Goal: Information Seeking & Learning: Learn about a topic

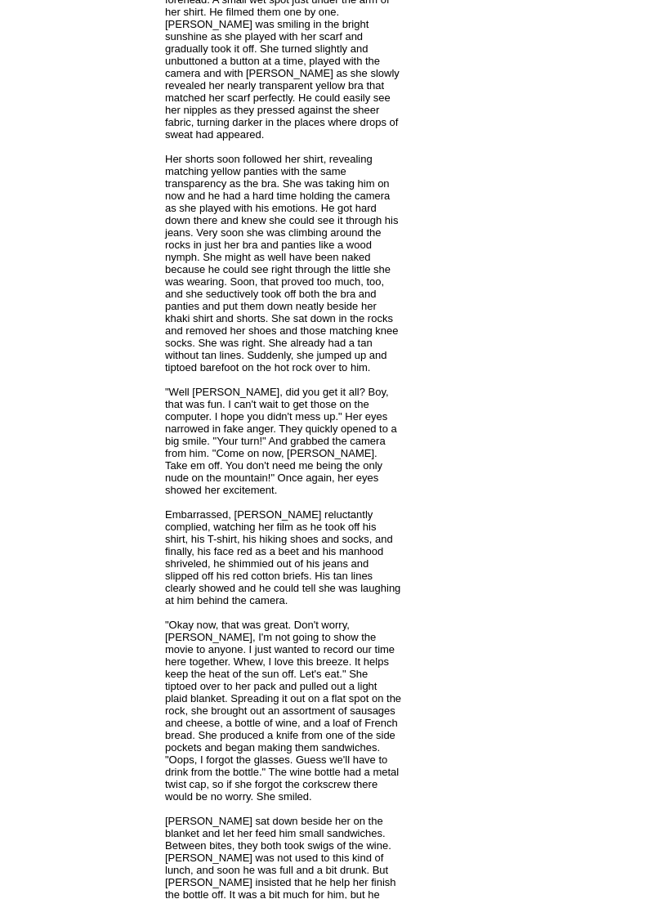
scroll to position [2926, 0]
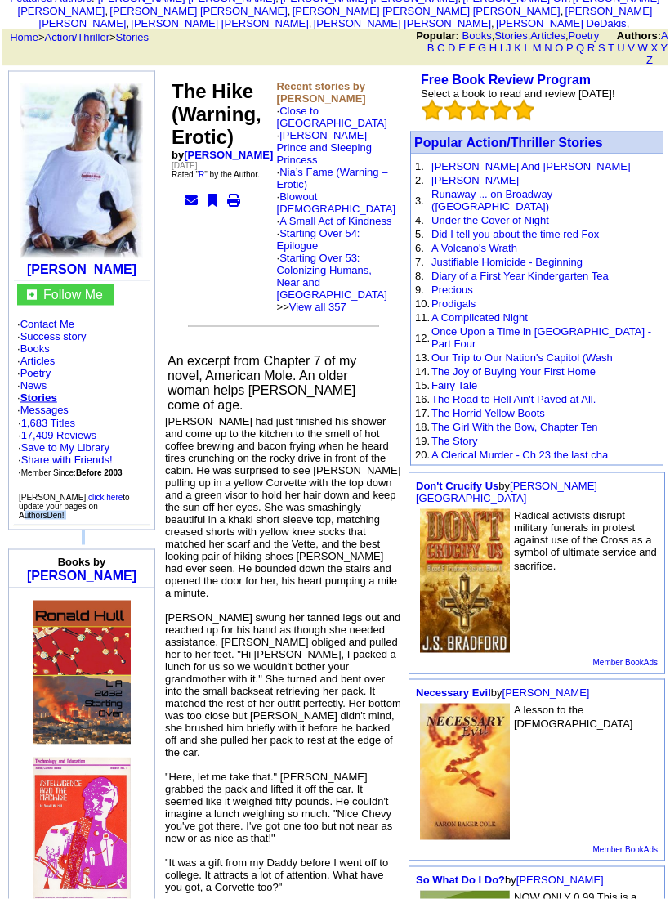
scroll to position [0, 0]
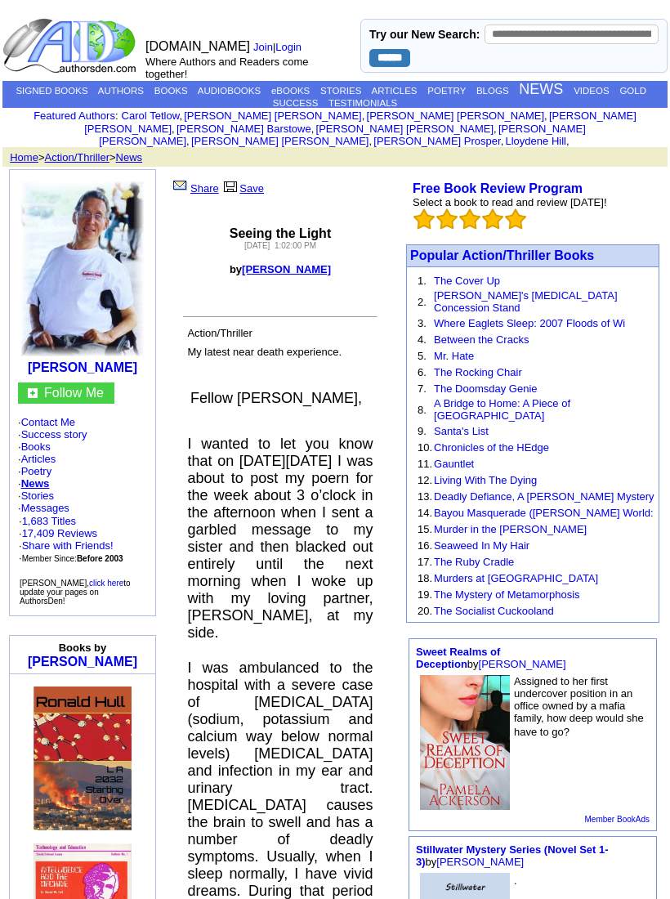
click at [305, 234] on font "Seeing the Light" at bounding box center [280, 233] width 101 height 14
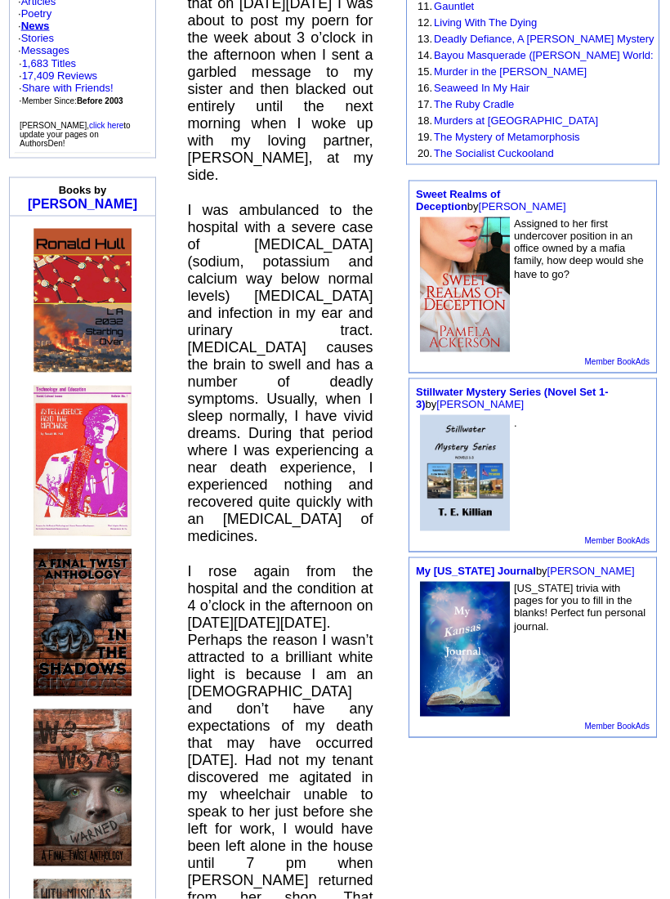
scroll to position [459, 0]
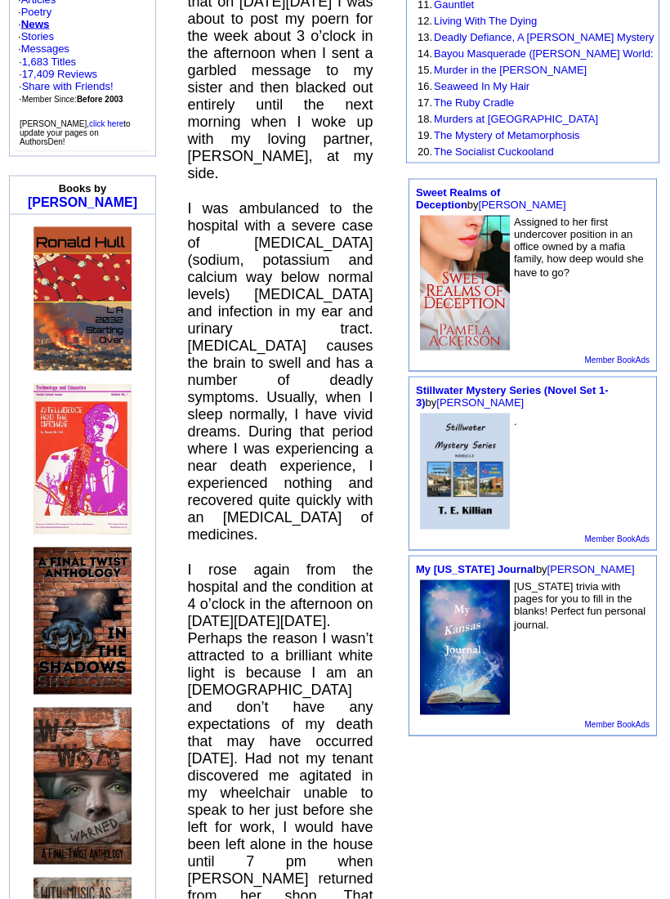
click at [318, 561] on p "I rose again from the hospital and the condition at 4 o’clock in the afternoon …" at bounding box center [280, 775] width 186 height 429
click at [311, 467] on p "I was ambulanced to the hospital with a severe case of hyponatremia (sodium, po…" at bounding box center [280, 371] width 186 height 343
click at [286, 463] on p "I was ambulanced to the hospital with a severe case of hyponatremia (sodium, po…" at bounding box center [280, 371] width 186 height 343
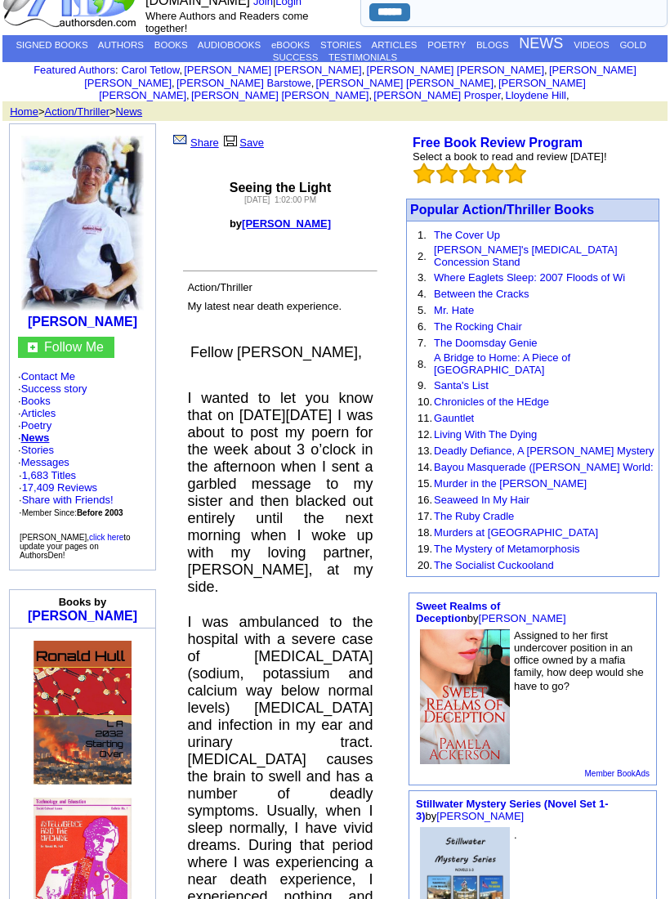
scroll to position [0, 0]
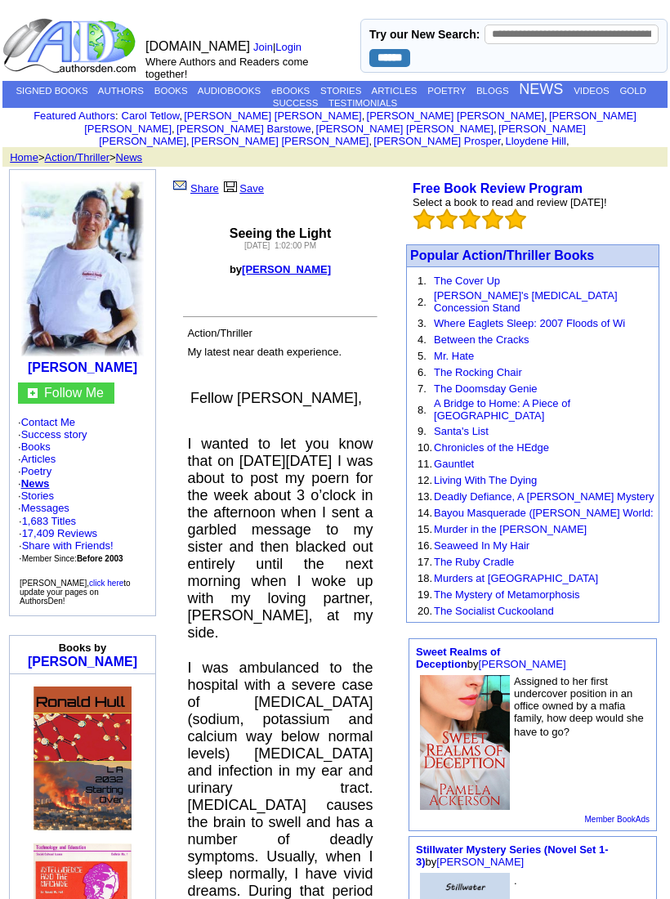
click at [324, 271] on link "[PERSON_NAME]" at bounding box center [286, 269] width 89 height 12
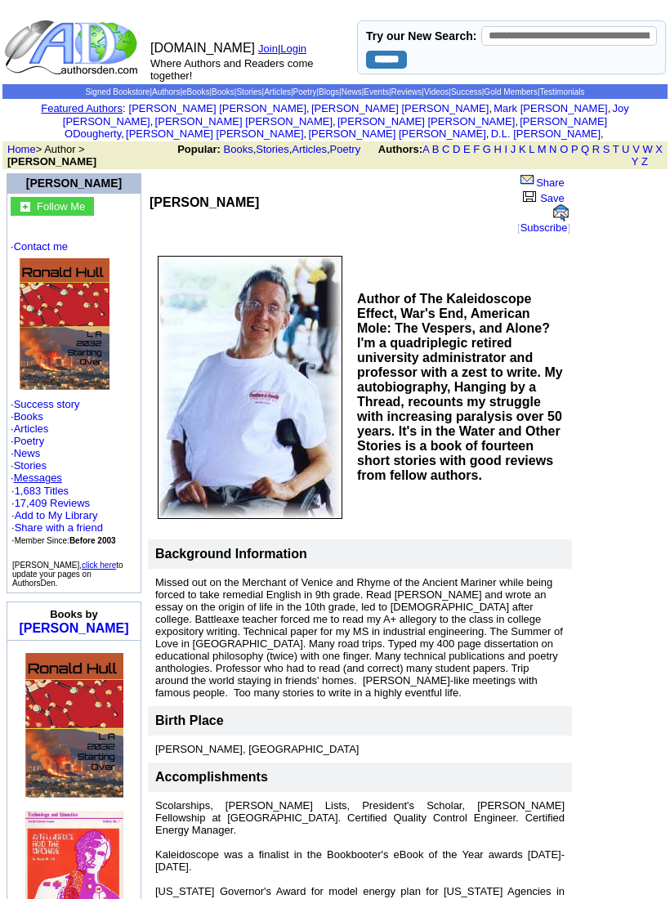
click at [615, 379] on td at bounding box center [621, 607] width 92 height 872
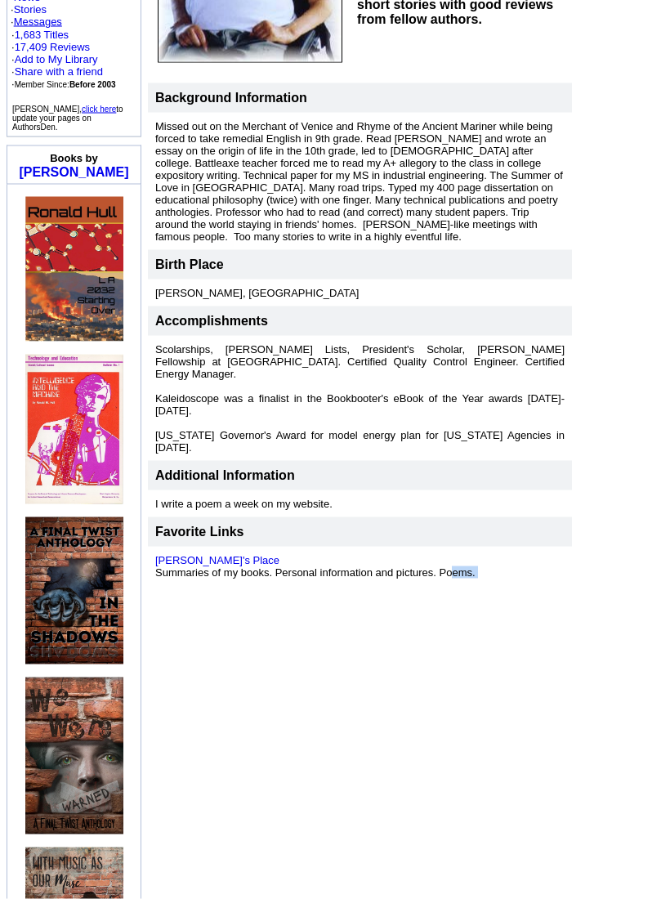
scroll to position [459, 0]
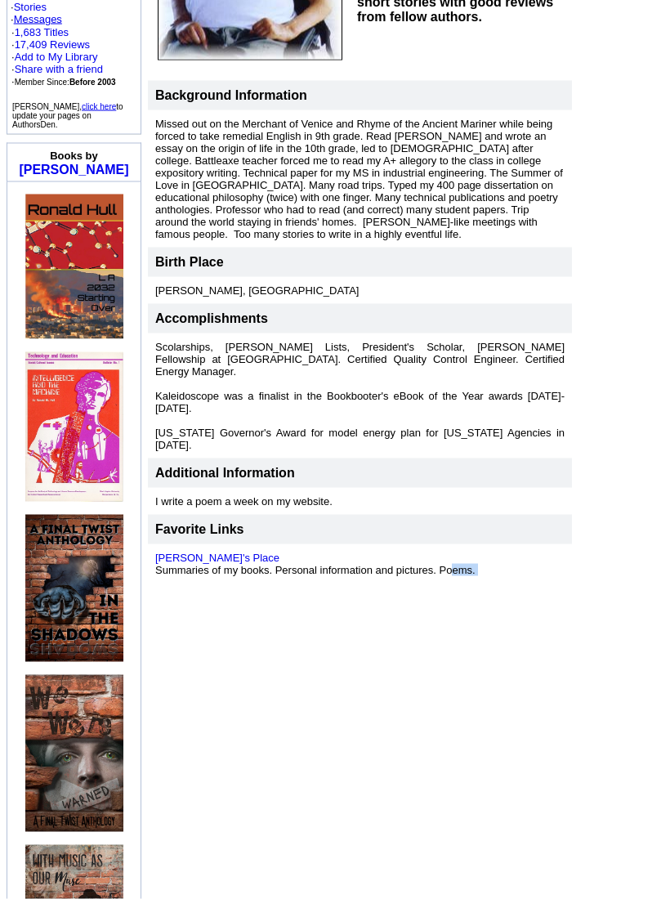
click at [444, 329] on td "Accomplishments" at bounding box center [360, 318] width 424 height 29
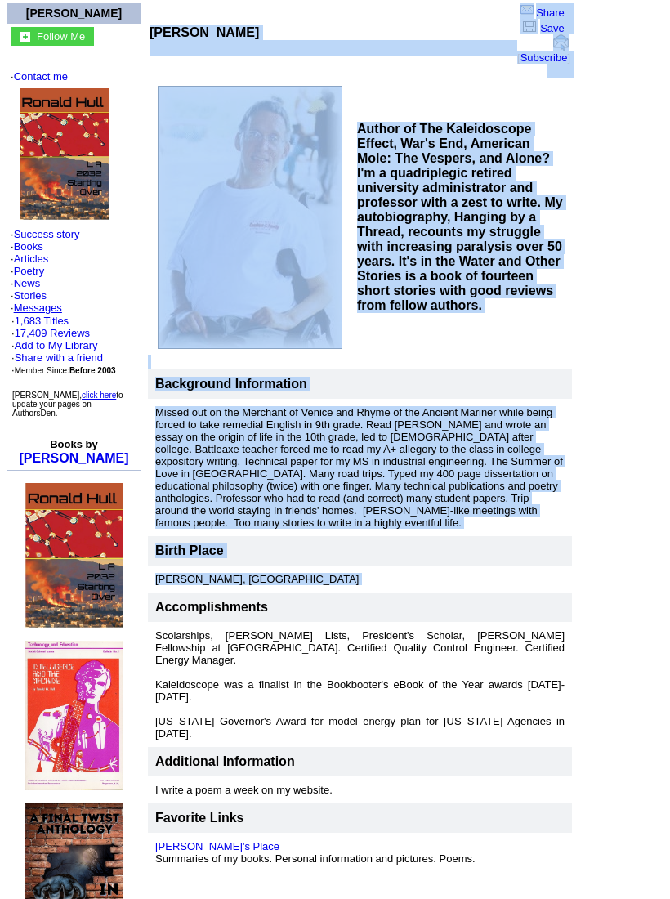
scroll to position [0, 0]
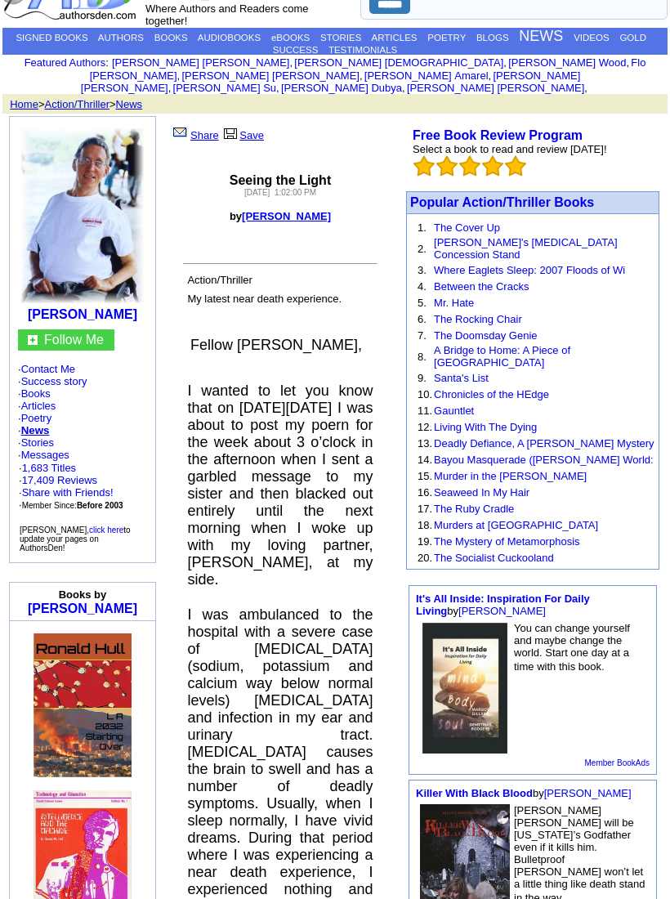
scroll to position [51, 0]
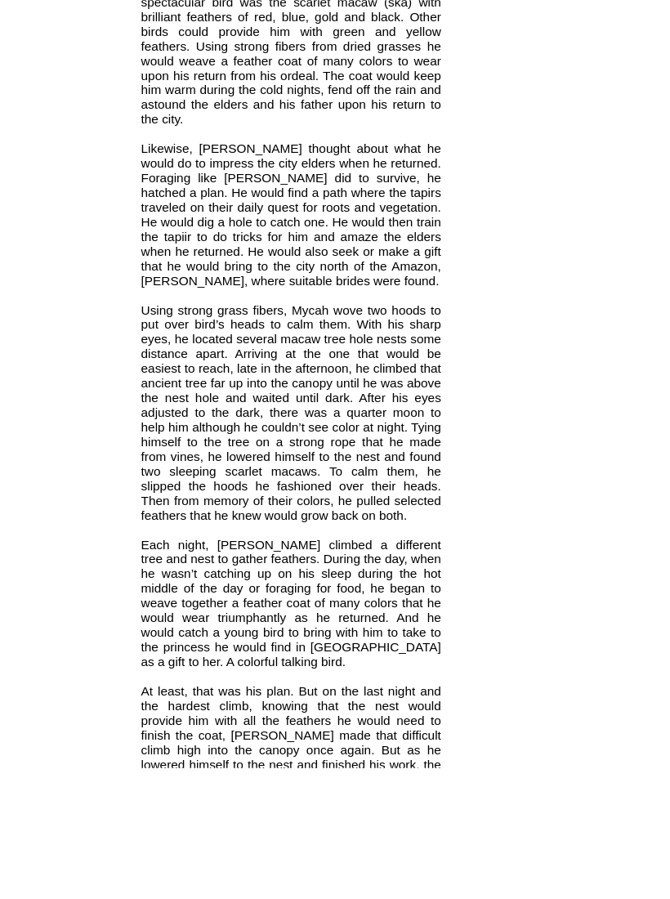
scroll to position [2422, 0]
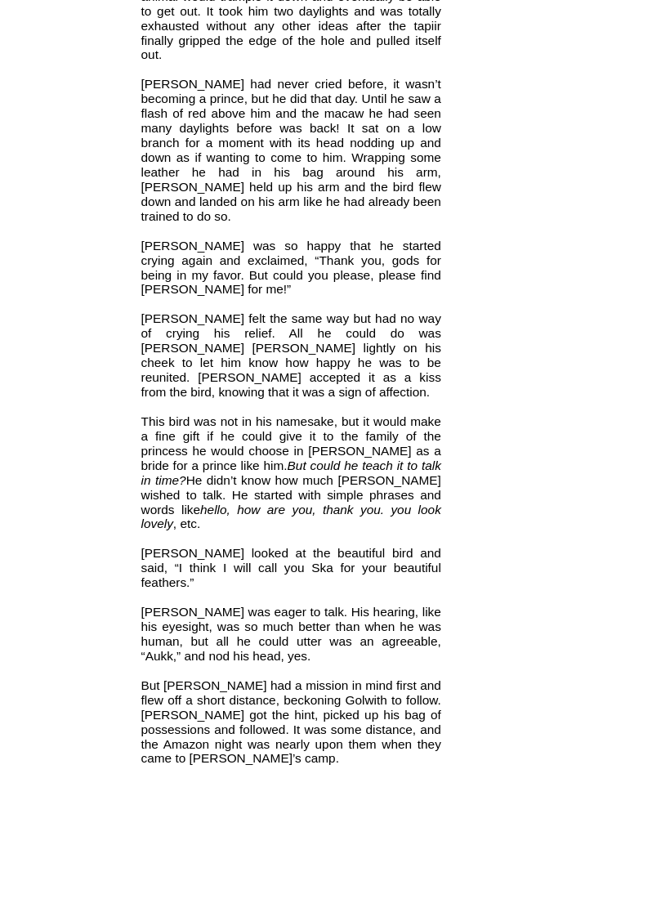
scroll to position [5005, 0]
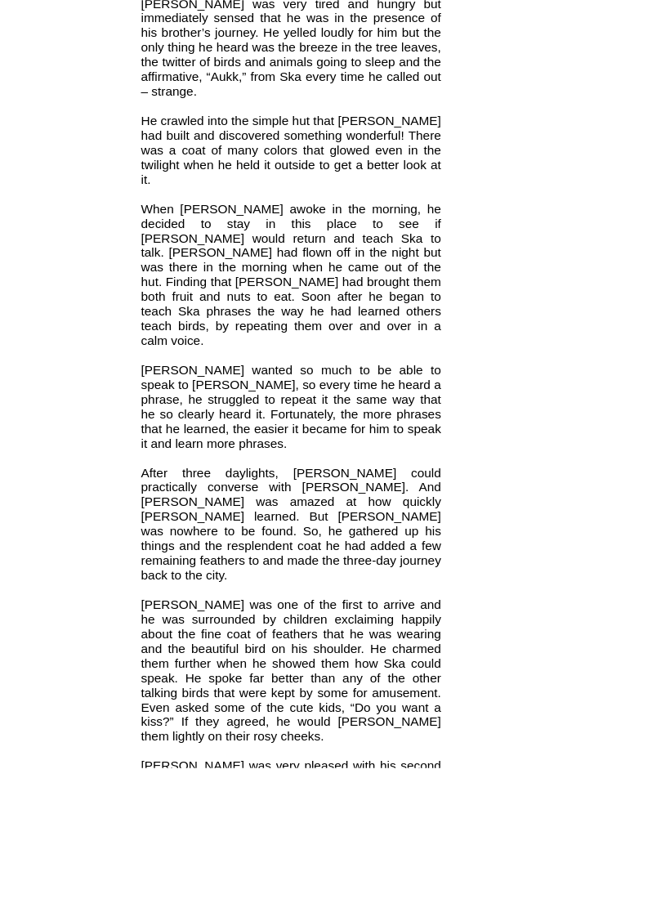
scroll to position [5924, 0]
click at [75, 268] on td "[PERSON_NAME] Follow Me · Contact Me · Success story · Books · Articles · Poetr…" at bounding box center [81, 258] width 159 height 12081
click at [80, 267] on td "[PERSON_NAME] Follow Me · Contact Me · Success story · Books · Articles · Poetr…" at bounding box center [81, 258] width 159 height 12081
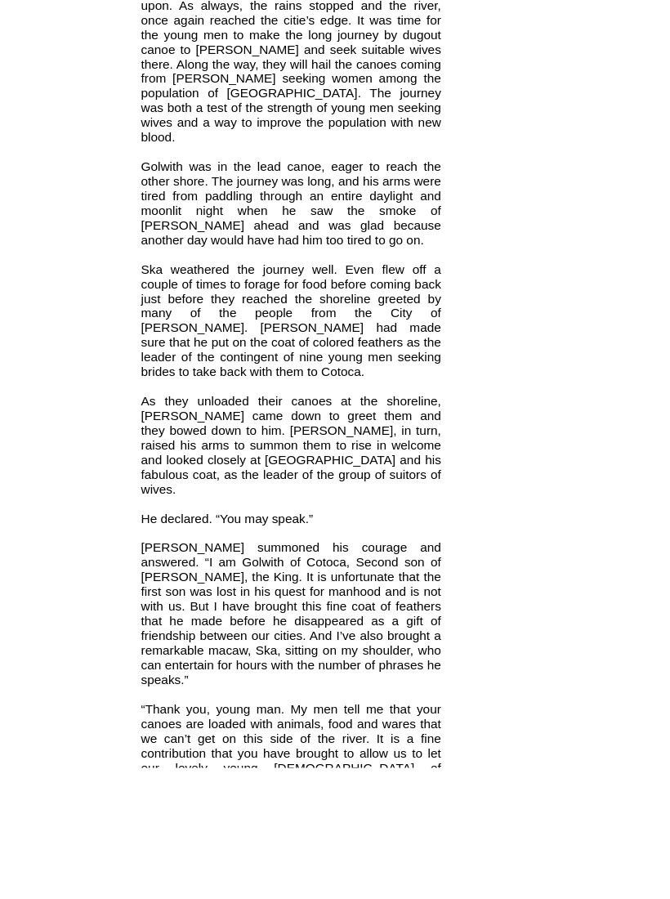
scroll to position [8546, 0]
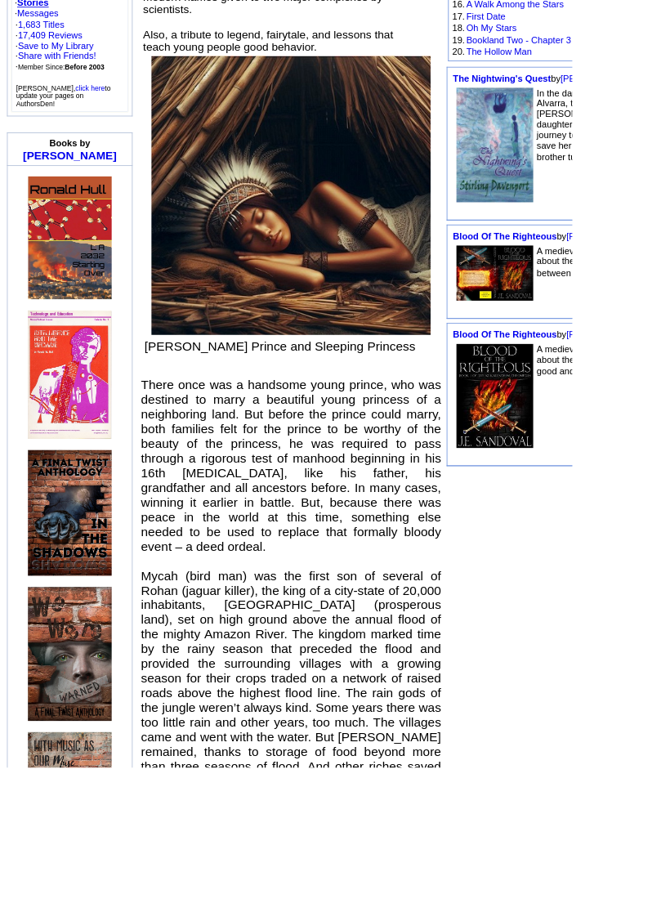
scroll to position [466, 0]
click at [101, 7] on p "Follow Me · Contact Me · Success story · Books · Articles · Poetry · News · Sto…" at bounding box center [81, 8] width 129 height 237
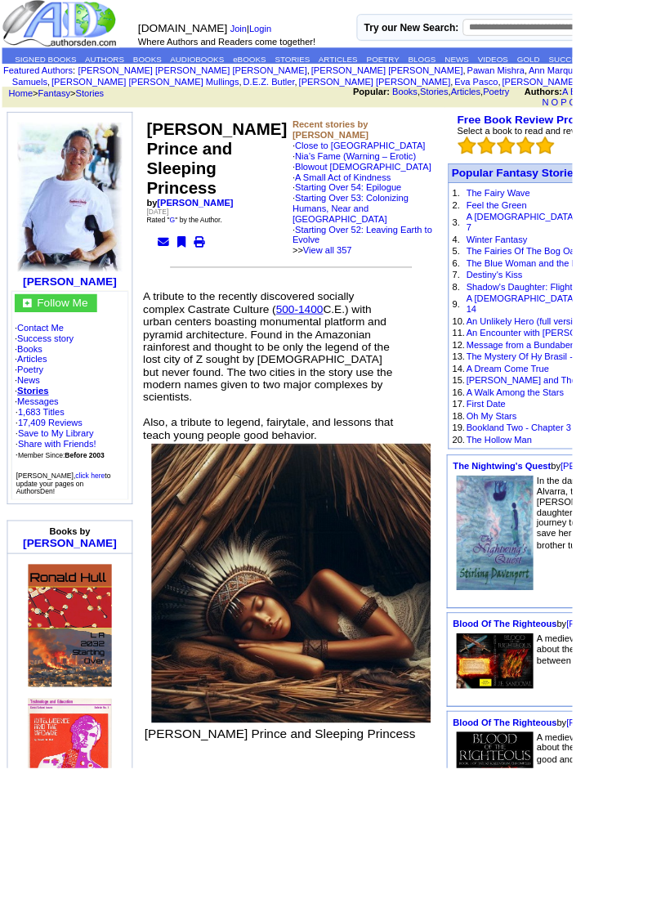
scroll to position [0, 0]
